Goal: Information Seeking & Learning: Learn about a topic

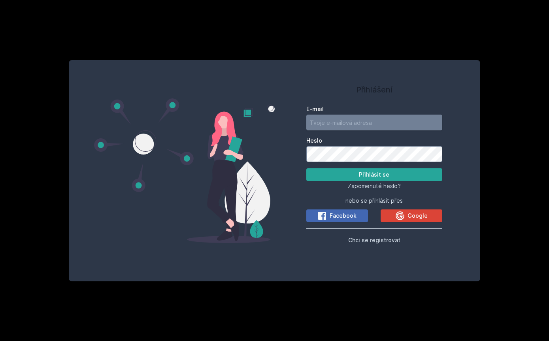
type input "[PERSON_NAME][EMAIL_ADDRESS][PERSON_NAME][DOMAIN_NAME]"
click at [374, 181] on button "Přihlásit se" at bounding box center [374, 174] width 136 height 13
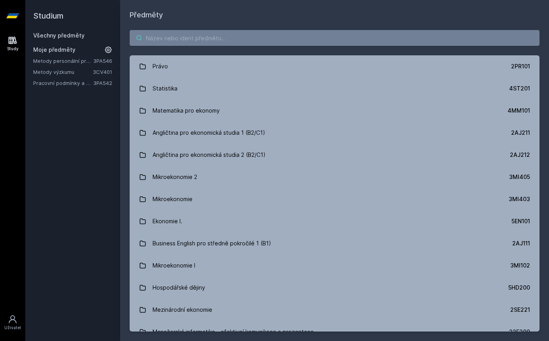
click at [334, 34] on input "search" at bounding box center [335, 38] width 410 height 16
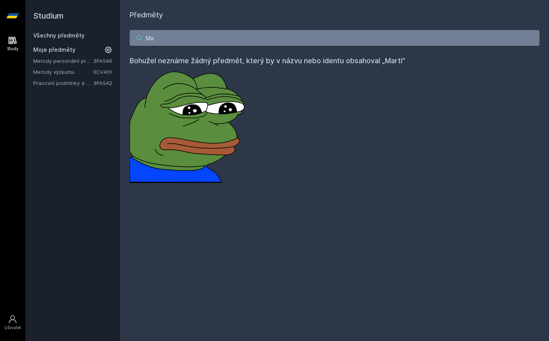
type input "M"
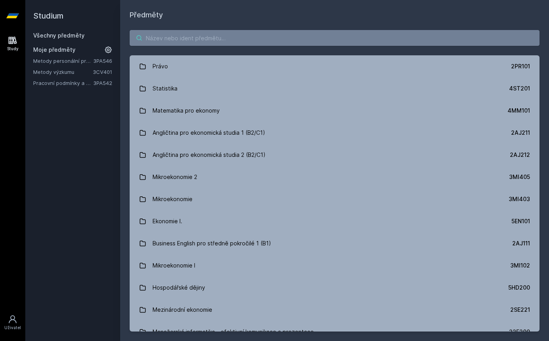
click at [330, 45] on input "search" at bounding box center [335, 38] width 410 height 16
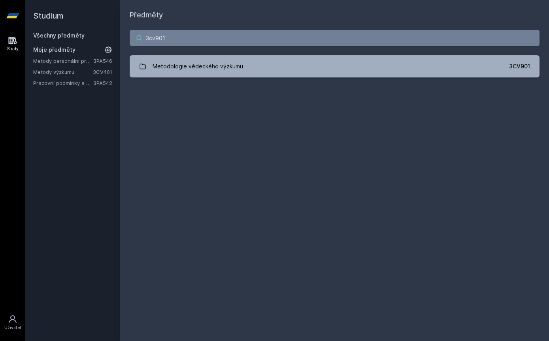
type input "3cv901"
click at [475, 60] on link "Metodologie vědeckého výzkumu 3CV901" at bounding box center [335, 66] width 410 height 22
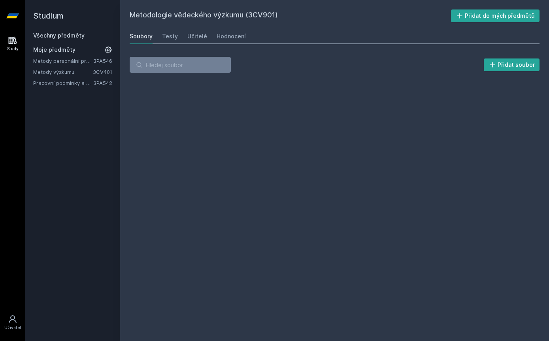
click at [230, 37] on div "Hodnocení" at bounding box center [231, 36] width 29 height 8
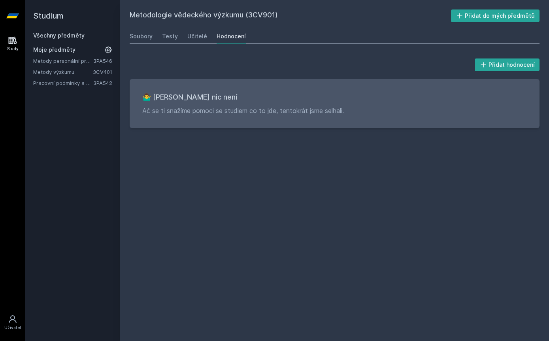
click at [199, 36] on div "Učitelé" at bounding box center [197, 36] width 20 height 8
click at [228, 22] on h2 "Metodologie vědeckého výzkumu (3CV901)" at bounding box center [290, 15] width 321 height 13
click at [231, 13] on h2 "Metodologie vědeckého výzkumu (3CV901)" at bounding box center [290, 15] width 321 height 13
click at [41, 36] on link "Všechny předměty" at bounding box center [58, 35] width 51 height 7
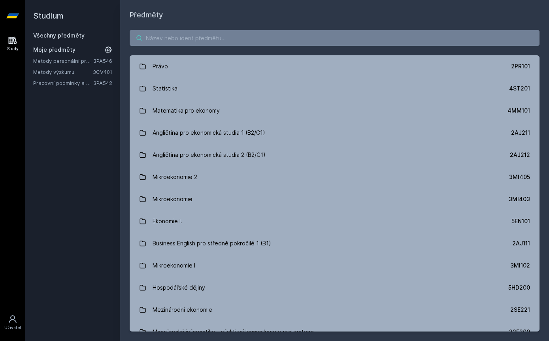
click at [298, 36] on input "search" at bounding box center [335, 38] width 410 height 16
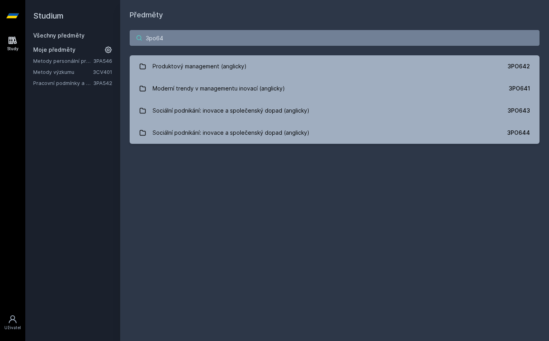
type input "3po642"
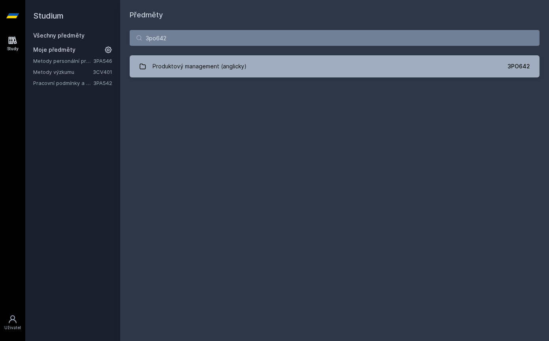
click at [283, 65] on link "Produktový management (anglicky) 3PO642" at bounding box center [335, 66] width 410 height 22
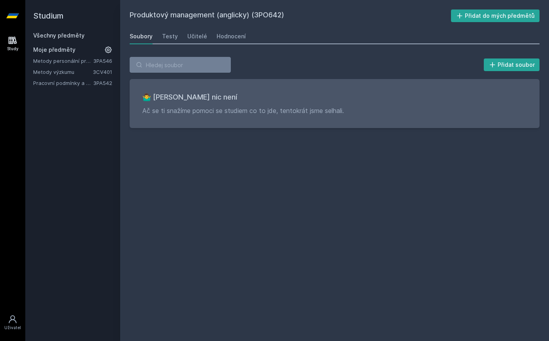
click at [224, 38] on div "Hodnocení" at bounding box center [231, 36] width 29 height 8
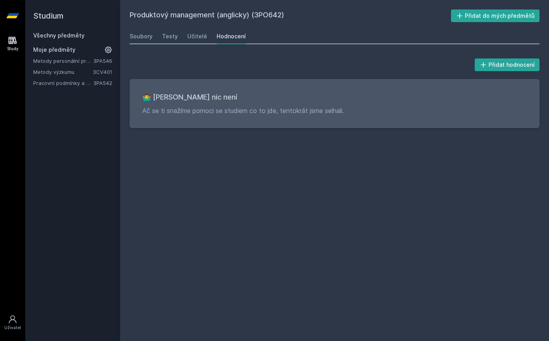
click at [196, 40] on link "Učitelé" at bounding box center [197, 36] width 20 height 16
click at [73, 35] on link "Všechny předměty" at bounding box center [58, 35] width 51 height 7
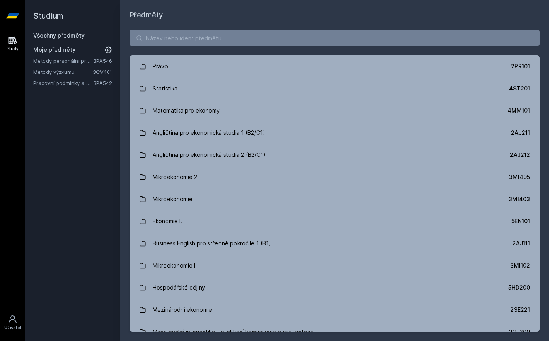
click at [298, 27] on div "Právo 2PR101 Statistika 4ST201 Matematika pro ekonomy 4MM101 Angličtina pro eko…" at bounding box center [334, 181] width 429 height 321
click at [301, 36] on input "search" at bounding box center [335, 38] width 410 height 16
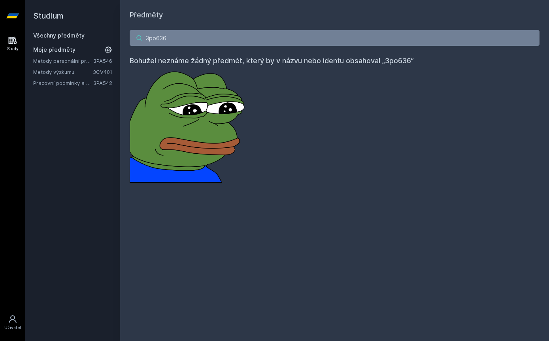
type input "3po63"
